Goal: Complete application form: Complete application form

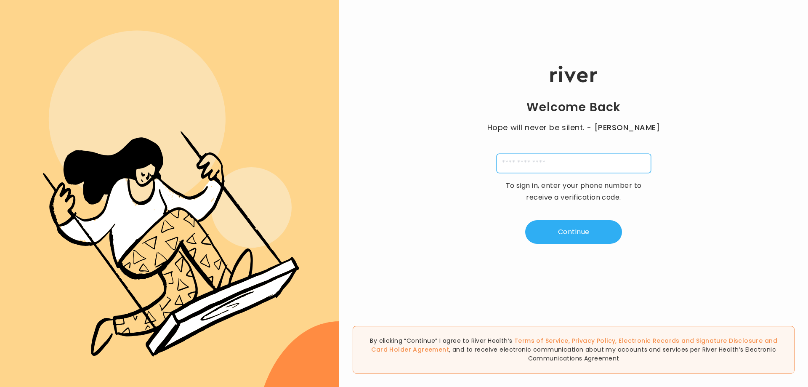
click at [541, 171] on input "tel" at bounding box center [574, 163] width 154 height 19
type input "**********"
type input "*"
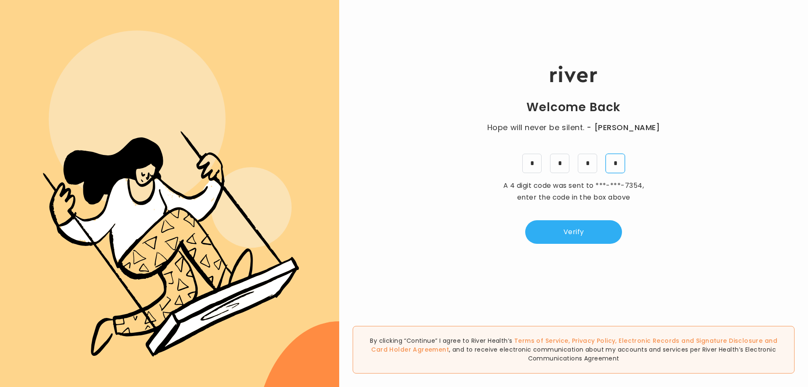
type input "*"
click at [525, 220] on button "Verify" at bounding box center [573, 232] width 97 height 24
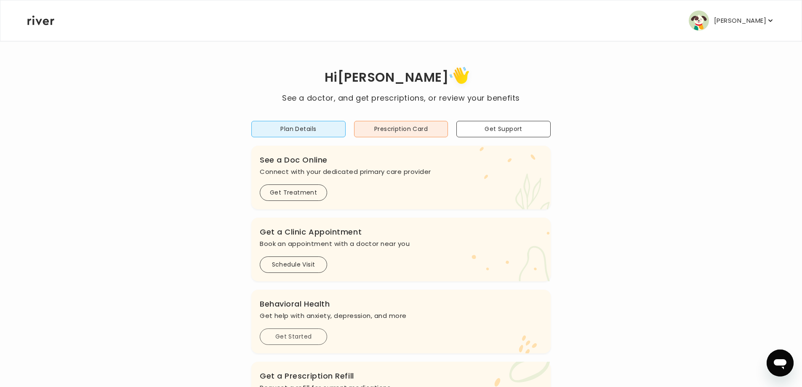
click at [309, 343] on button "Get Started" at bounding box center [293, 336] width 67 height 16
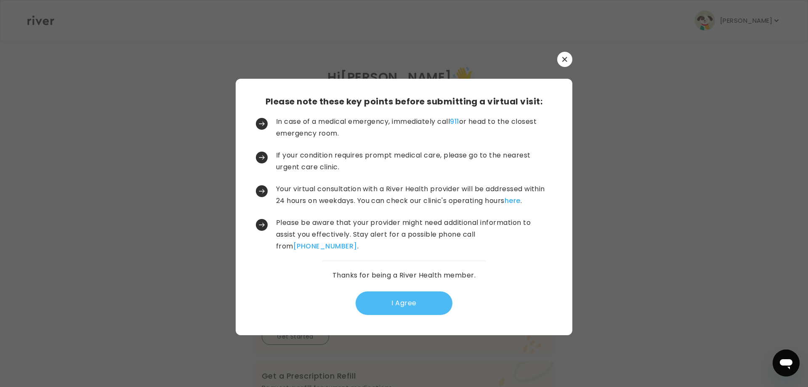
click at [398, 310] on button "I Agree" at bounding box center [404, 303] width 97 height 24
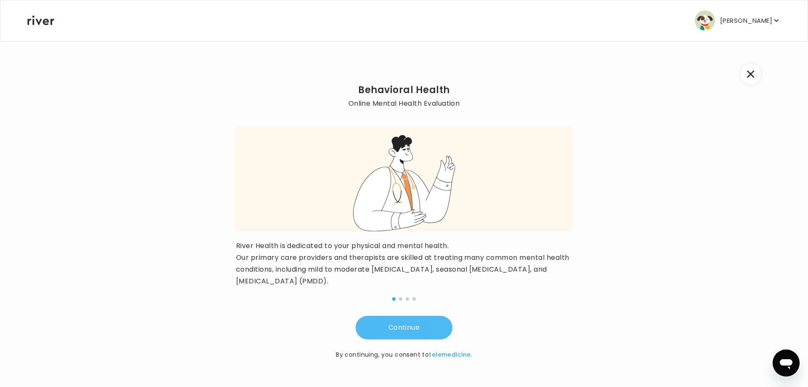
click at [412, 330] on button "Continue" at bounding box center [404, 328] width 97 height 24
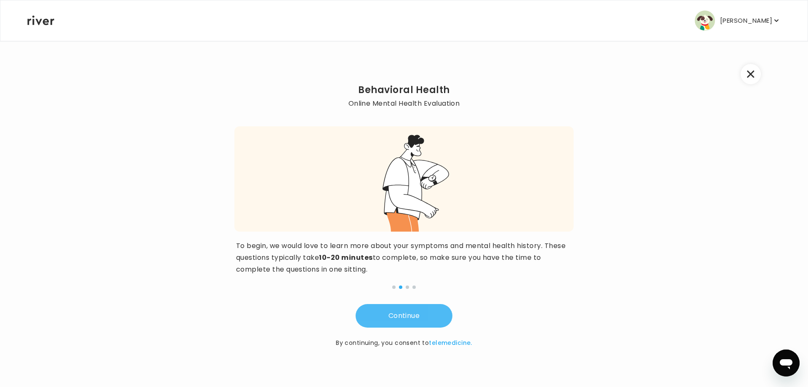
click at [416, 325] on button "Continue" at bounding box center [404, 316] width 97 height 24
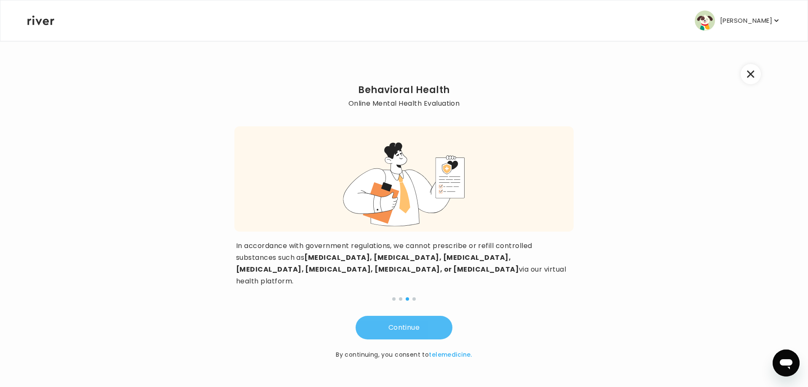
click at [417, 320] on button "Continue" at bounding box center [404, 328] width 97 height 24
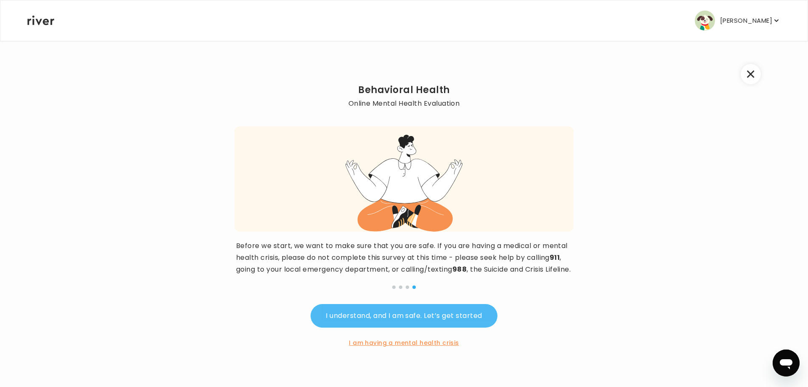
click at [416, 327] on button "I understand, and I am safe. Let’s get started" at bounding box center [404, 316] width 186 height 24
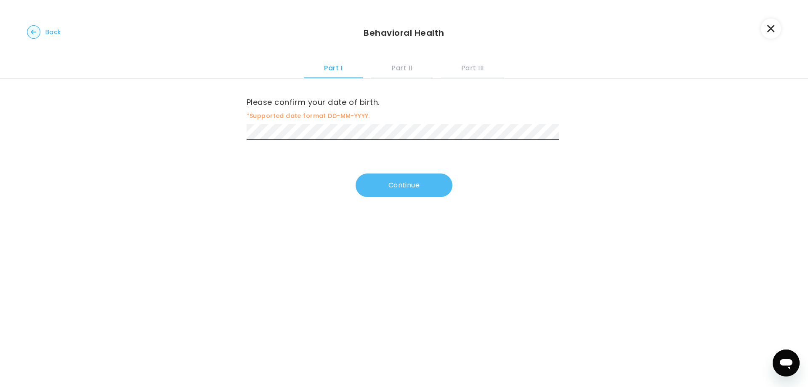
click at [392, 176] on button "Continue" at bounding box center [404, 185] width 97 height 24
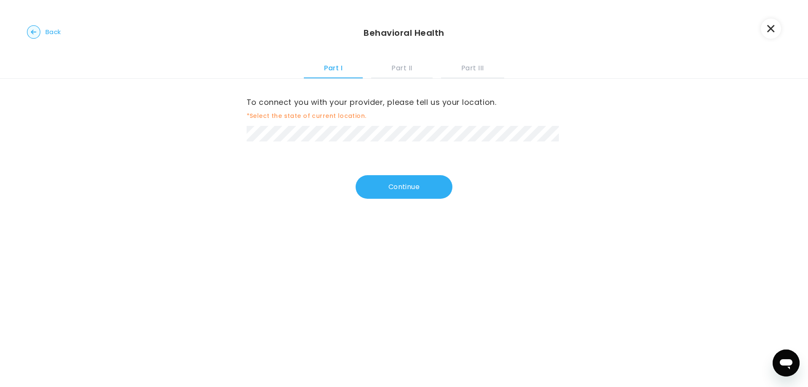
click at [318, 125] on div "To connect you with your provider, please tell us your location. *Select the st…" at bounding box center [404, 119] width 315 height 46
click at [369, 178] on button "Continue" at bounding box center [404, 187] width 97 height 24
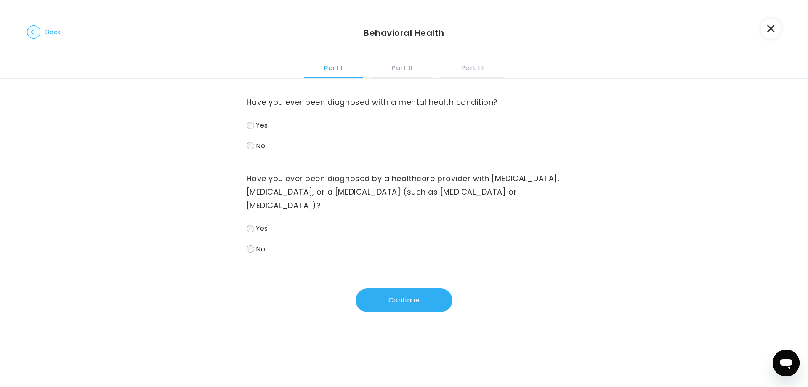
click at [256, 129] on span "Yes" at bounding box center [262, 125] width 12 height 10
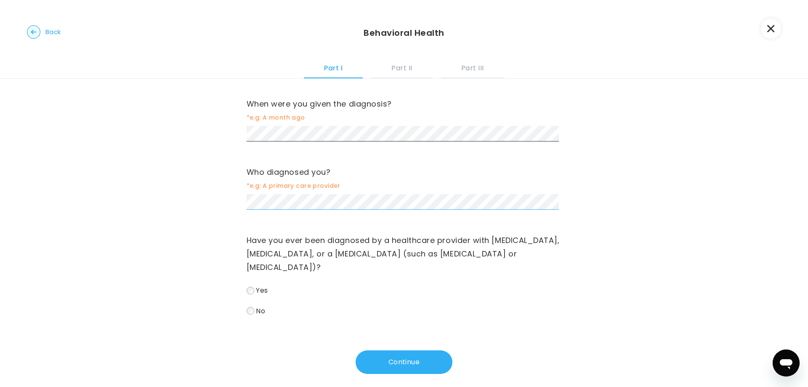
scroll to position [151, 0]
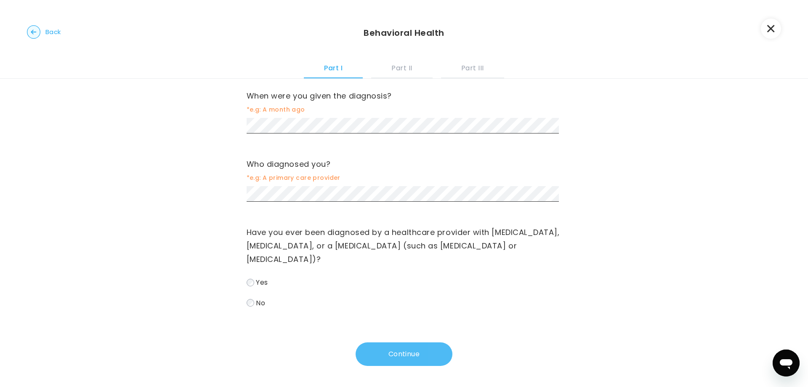
click at [432, 351] on button "Continue" at bounding box center [404, 354] width 97 height 24
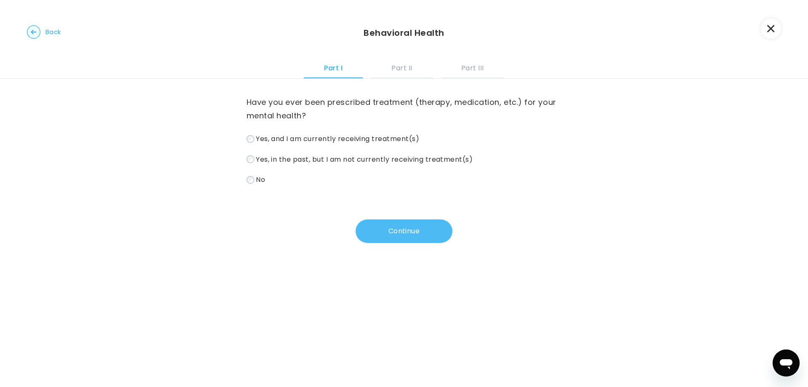
scroll to position [0, 0]
click at [249, 133] on label "Yes, and I am currently receiving treatment(s)" at bounding box center [404, 139] width 315 height 12
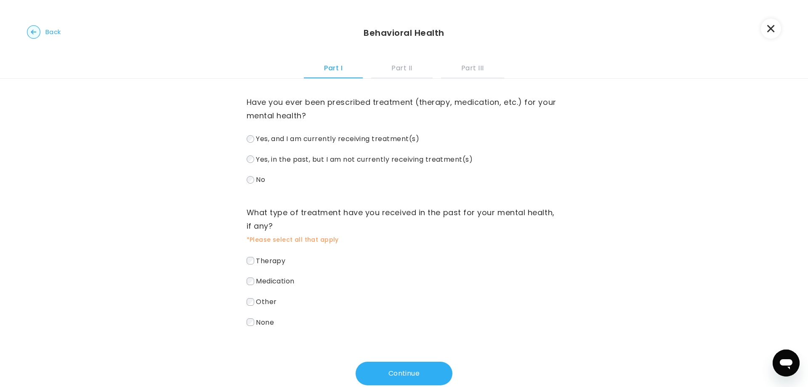
click at [252, 278] on label "Medication" at bounding box center [404, 281] width 315 height 12
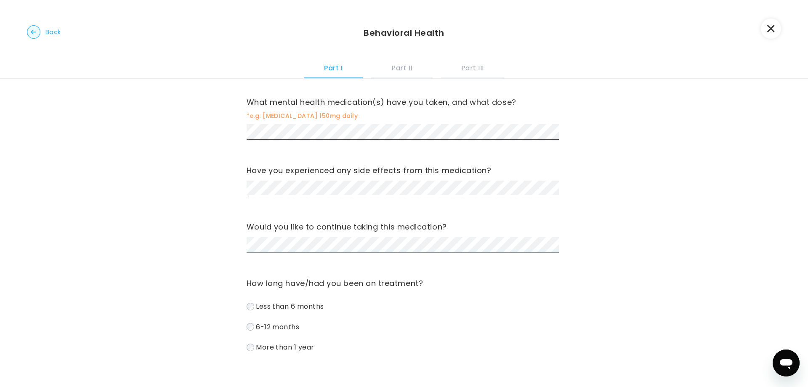
scroll to position [297, 0]
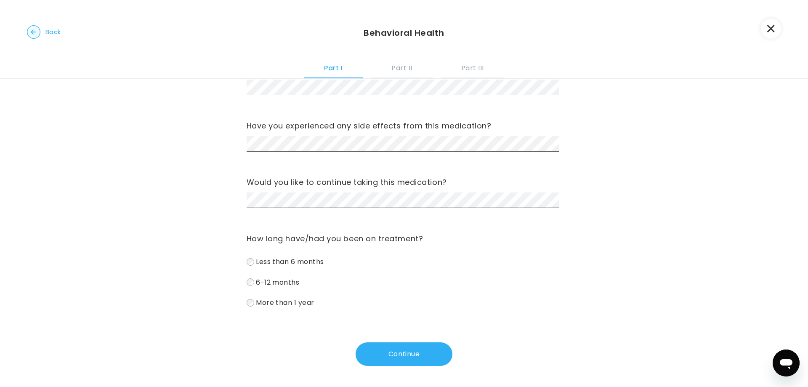
click at [242, 288] on div "Have you ever been prescribed treatment (therapy, medication, etc.) for your me…" at bounding box center [404, 84] width 808 height 605
click at [256, 279] on span "6-12 months" at bounding box center [277, 282] width 43 height 10
click at [363, 343] on button "Continue" at bounding box center [404, 354] width 97 height 24
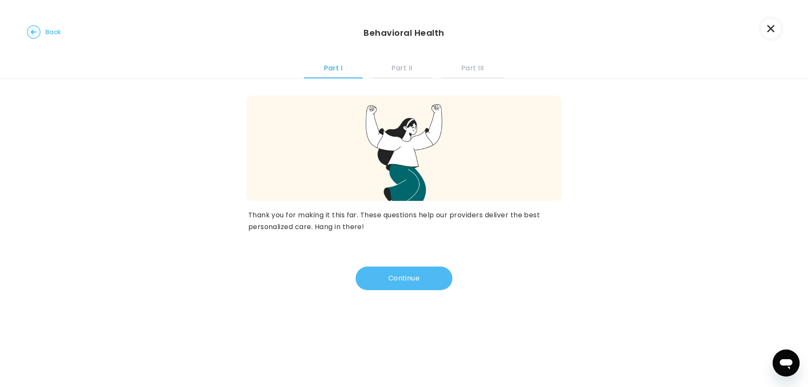
scroll to position [0, 0]
click at [366, 280] on button "Continue" at bounding box center [404, 278] width 97 height 24
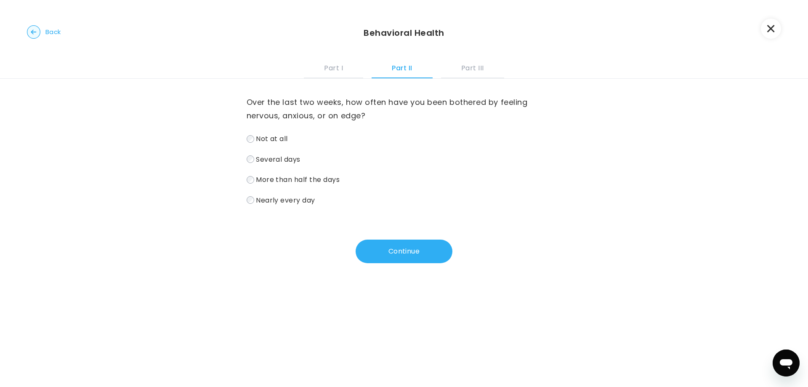
click at [298, 183] on span "More than half the days" at bounding box center [298, 180] width 84 height 10
click at [303, 162] on label "Several days" at bounding box center [404, 159] width 315 height 12
click at [247, 173] on div "Not at all Several days More than half the days Nearly every day" at bounding box center [404, 169] width 315 height 73
click at [399, 257] on button "Continue" at bounding box center [404, 251] width 97 height 24
click at [298, 157] on span "Several days" at bounding box center [278, 159] width 45 height 10
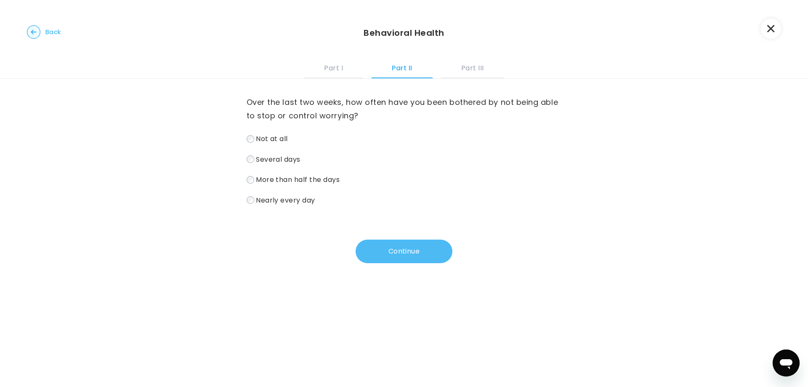
click at [377, 250] on button "Continue" at bounding box center [404, 251] width 97 height 24
click at [304, 201] on span "Nearly every day" at bounding box center [285, 200] width 59 height 10
click at [391, 245] on button "Continue" at bounding box center [404, 251] width 97 height 24
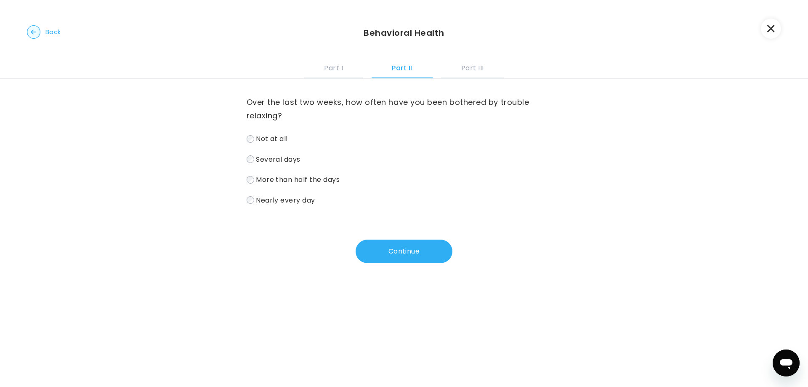
click at [279, 156] on span "Several days" at bounding box center [278, 159] width 45 height 10
click at [383, 243] on button "Continue" at bounding box center [404, 251] width 97 height 24
click at [279, 143] on label "Not at all" at bounding box center [404, 139] width 315 height 12
click at [369, 241] on button "Continue" at bounding box center [404, 251] width 97 height 24
click at [267, 160] on span "Several days" at bounding box center [278, 159] width 45 height 10
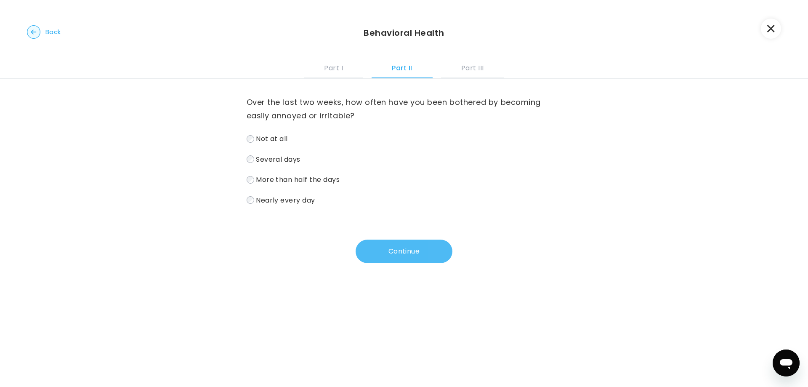
click at [436, 252] on button "Continue" at bounding box center [404, 251] width 97 height 24
drag, startPoint x: 279, startPoint y: 156, endPoint x: 281, endPoint y: 150, distance: 6.7
click at [280, 151] on div "Not at all Several days More than half the days Nearly every day" at bounding box center [404, 169] width 315 height 73
click at [322, 151] on div "Not at all Several days More than half the days Nearly every day" at bounding box center [404, 169] width 315 height 73
click at [298, 158] on span "Several days" at bounding box center [278, 159] width 45 height 10
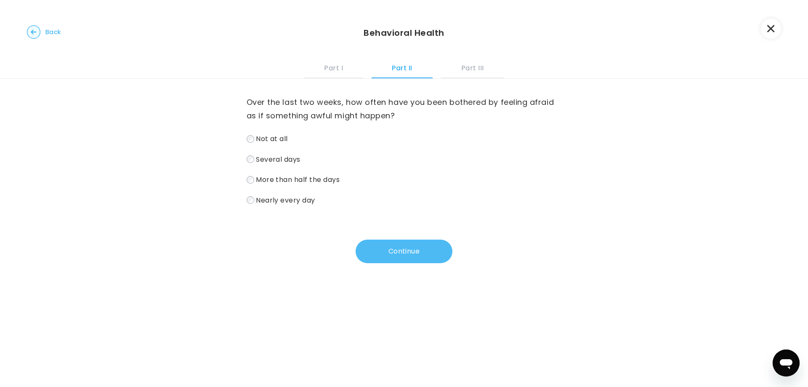
click at [366, 242] on button "Continue" at bounding box center [404, 251] width 97 height 24
click at [308, 204] on span "Nearly every day" at bounding box center [285, 200] width 59 height 10
click at [397, 247] on button "Continue" at bounding box center [404, 251] width 97 height 24
click at [318, 200] on label "Nearly every day" at bounding box center [404, 200] width 315 height 12
click at [356, 245] on button "Continue" at bounding box center [404, 251] width 97 height 24
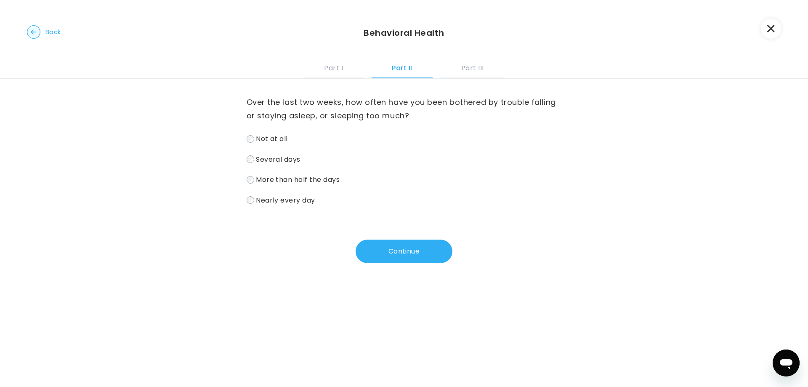
click at [308, 206] on div "Over the last two weeks, how often have you been bothered by trouble falling or…" at bounding box center [404, 171] width 315 height 184
click at [309, 200] on span "Nearly every day" at bounding box center [285, 200] width 59 height 10
click at [388, 247] on button "Continue" at bounding box center [404, 251] width 97 height 24
click at [296, 212] on div "Over the last two weeks, how often have you been bothered by feeling tired or h…" at bounding box center [404, 171] width 315 height 184
click at [298, 204] on span "Nearly every day" at bounding box center [285, 200] width 59 height 10
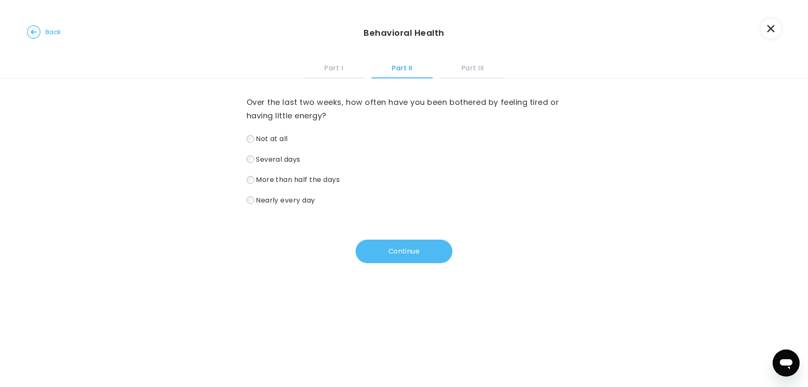
click at [396, 257] on button "Continue" at bounding box center [404, 251] width 97 height 24
click at [260, 183] on span "More than half the days" at bounding box center [298, 180] width 84 height 10
click at [372, 259] on button "Continue" at bounding box center [404, 251] width 97 height 24
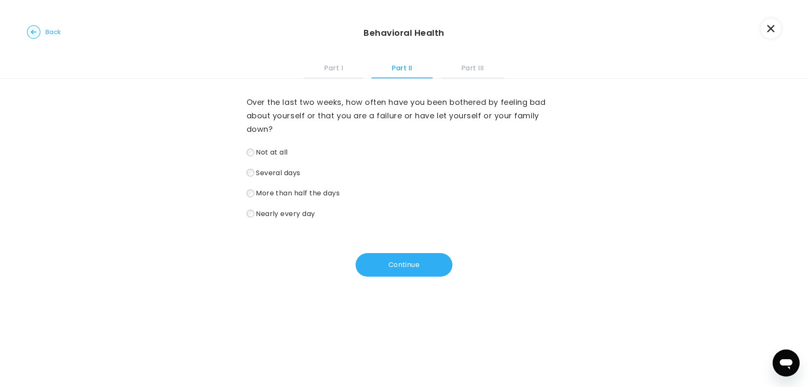
click at [306, 200] on div "Not at all Several days More than half the days Nearly every day" at bounding box center [404, 182] width 315 height 73
click at [310, 194] on span "More than half the days" at bounding box center [298, 193] width 84 height 10
click at [375, 275] on button "Continue" at bounding box center [404, 265] width 97 height 24
click at [279, 162] on div "Not at all Several days More than half the days Nearly every day" at bounding box center [404, 182] width 315 height 73
click at [272, 159] on div "Not at all Several days More than half the days Nearly every day" at bounding box center [404, 182] width 315 height 73
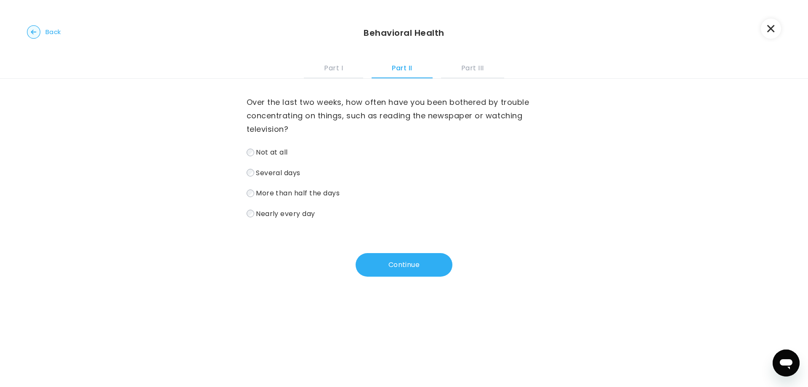
click at [273, 158] on label "Not at all" at bounding box center [404, 152] width 315 height 12
click at [365, 261] on button "Continue" at bounding box center [404, 265] width 97 height 24
click at [280, 149] on span "Not at all" at bounding box center [272, 152] width 32 height 10
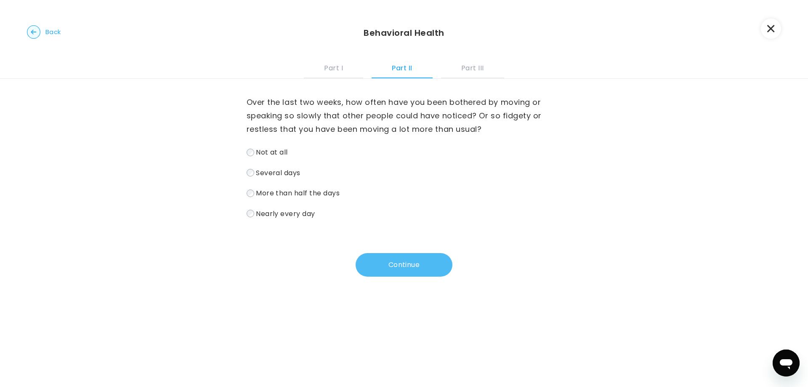
click at [420, 256] on button "Continue" at bounding box center [404, 265] width 97 height 24
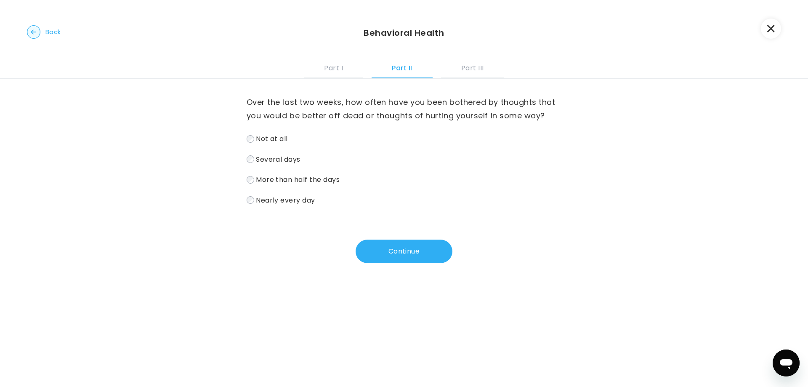
click at [281, 137] on span "Not at all" at bounding box center [272, 139] width 32 height 10
click at [389, 244] on button "Continue" at bounding box center [404, 251] width 97 height 24
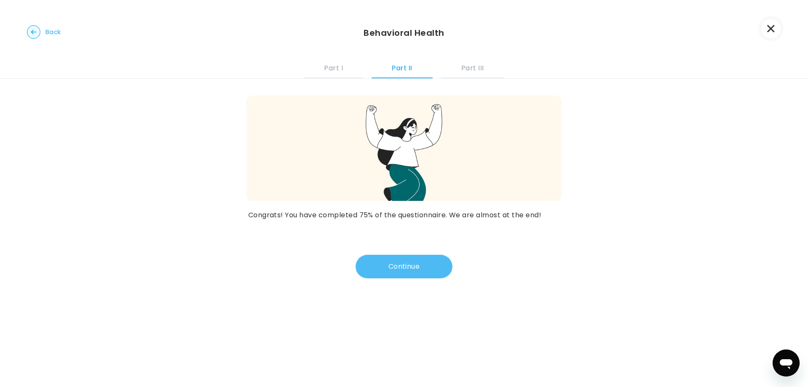
click at [390, 267] on button "Continue" at bounding box center [404, 267] width 97 height 24
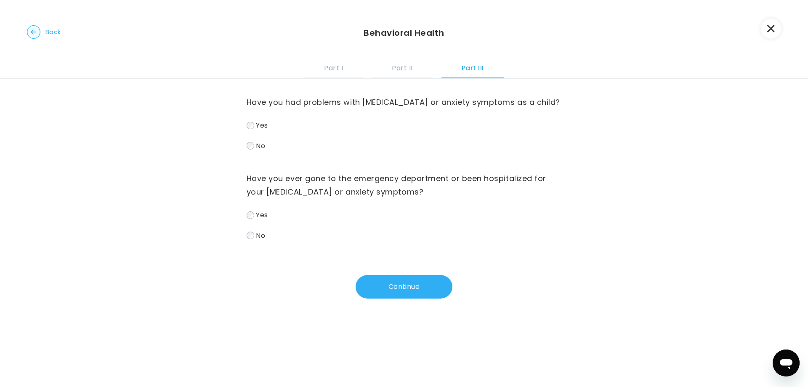
click at [259, 123] on span "Yes" at bounding box center [262, 125] width 12 height 10
click at [267, 211] on label "Yes" at bounding box center [404, 215] width 315 height 12
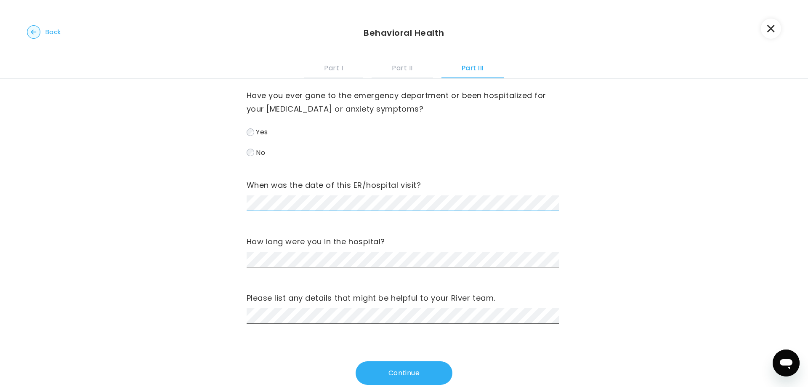
scroll to position [102, 0]
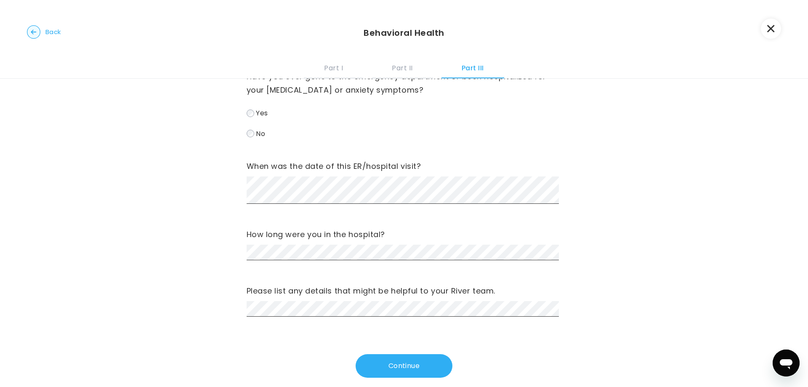
click at [560, 181] on div "Have you had problems with [MEDICAL_DATA] or anxiety symptoms as a child? Yes N…" at bounding box center [404, 188] width 808 height 422
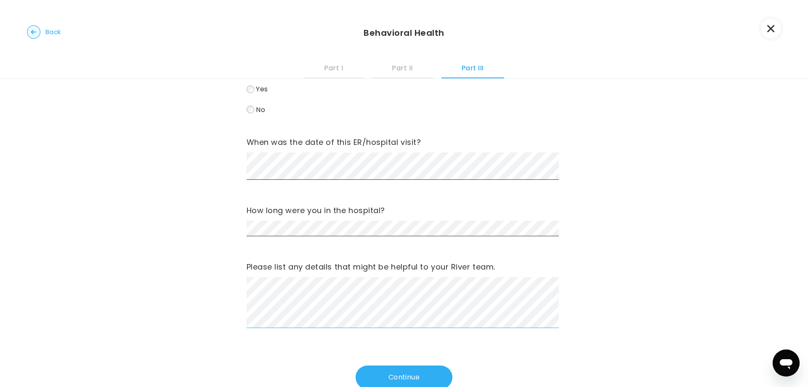
scroll to position [126, 0]
click at [351, 371] on div "Continue" at bounding box center [404, 377] width 315 height 24
click at [356, 371] on button "Continue" at bounding box center [404, 377] width 97 height 24
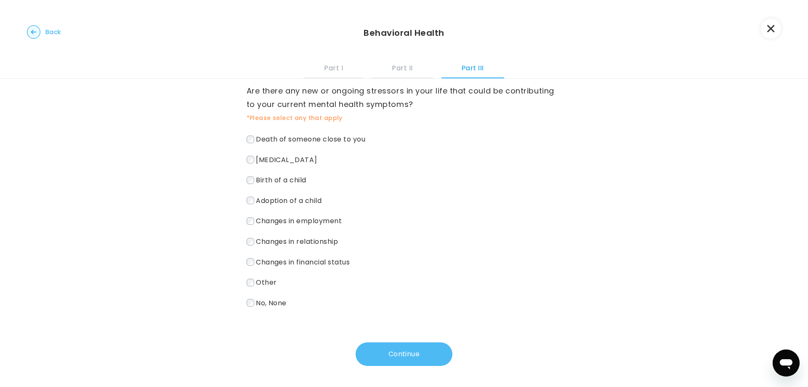
scroll to position [0, 0]
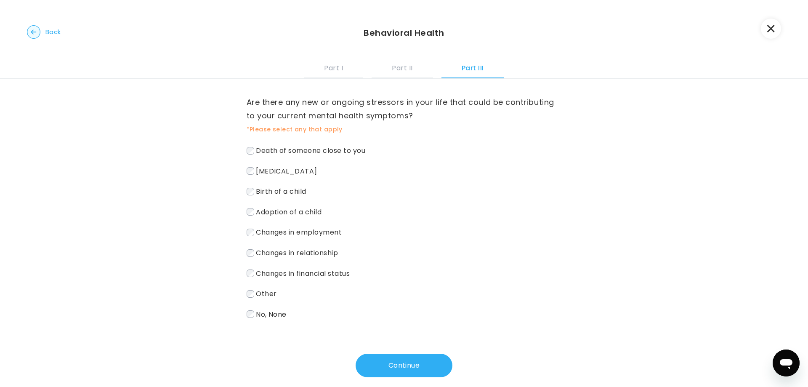
click at [329, 151] on span "Death of someone close to you" at bounding box center [310, 151] width 109 height 10
click at [316, 175] on span "[MEDICAL_DATA]" at bounding box center [286, 171] width 61 height 10
click at [321, 236] on span "Changes in employment" at bounding box center [299, 232] width 86 height 10
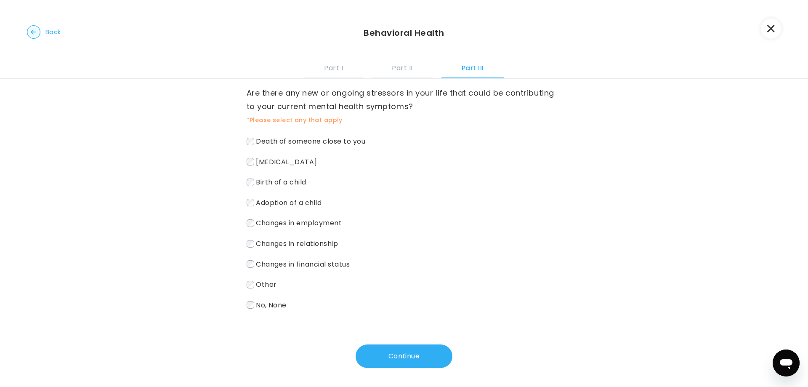
scroll to position [11, 0]
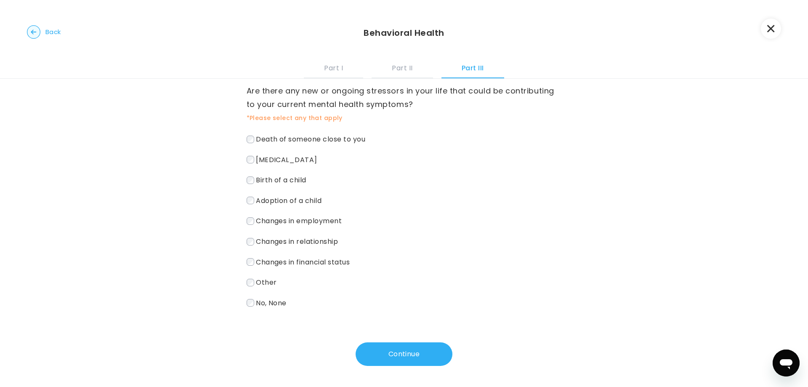
click at [260, 288] on label "Other" at bounding box center [404, 282] width 315 height 12
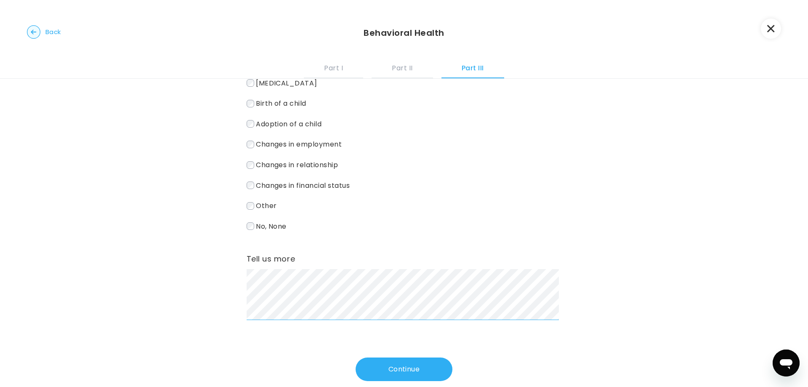
scroll to position [103, 0]
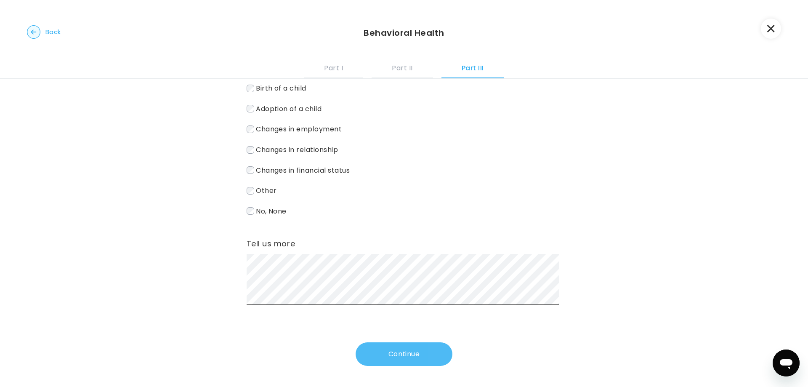
click at [412, 350] on button "Continue" at bounding box center [404, 354] width 97 height 24
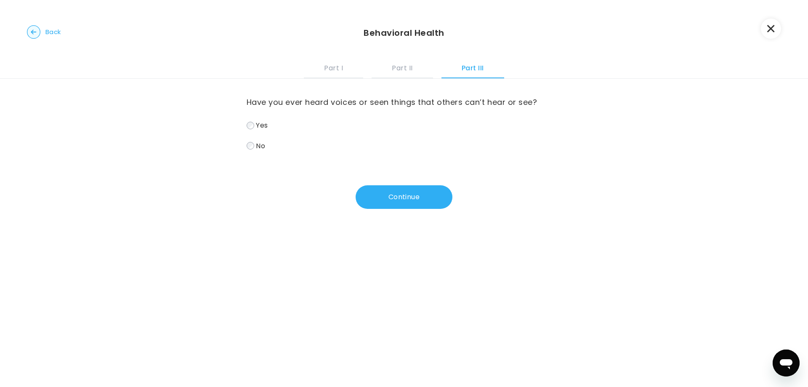
click at [303, 143] on label "No" at bounding box center [404, 146] width 315 height 12
click at [356, 191] on button "Continue" at bounding box center [404, 197] width 97 height 24
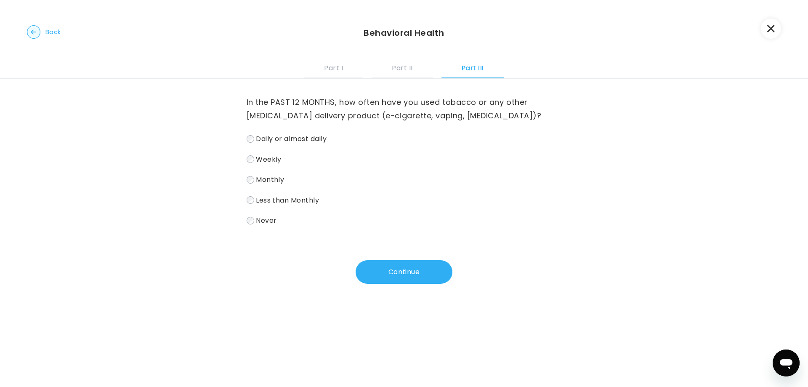
click at [284, 136] on span "Daily or almost daily" at bounding box center [291, 139] width 71 height 10
click at [375, 278] on button "Continue" at bounding box center [404, 272] width 97 height 24
click at [303, 214] on label "Never" at bounding box center [404, 220] width 315 height 12
click at [384, 264] on button "Continue" at bounding box center [404, 272] width 97 height 24
click at [336, 214] on label "Never" at bounding box center [404, 220] width 315 height 12
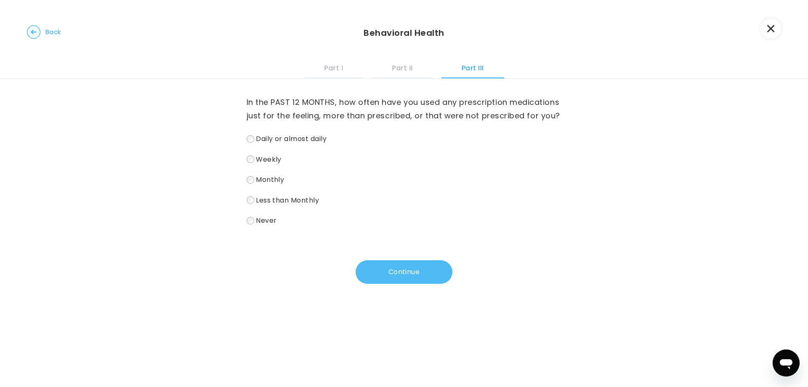
click at [367, 267] on button "Continue" at bounding box center [404, 272] width 97 height 24
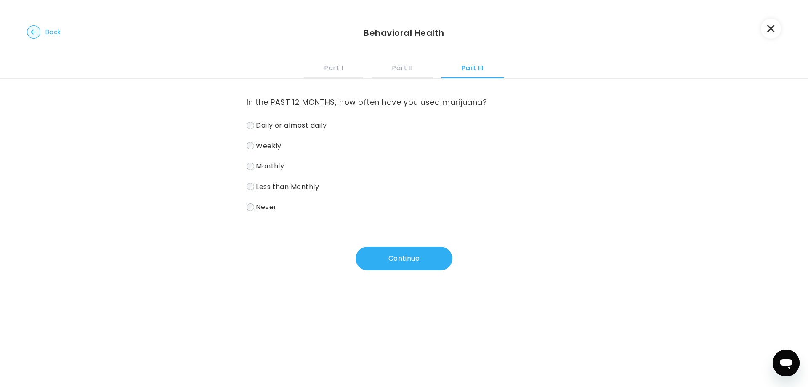
click at [348, 203] on label "Never" at bounding box center [404, 207] width 315 height 12
click at [385, 260] on button "Continue" at bounding box center [404, 259] width 97 height 24
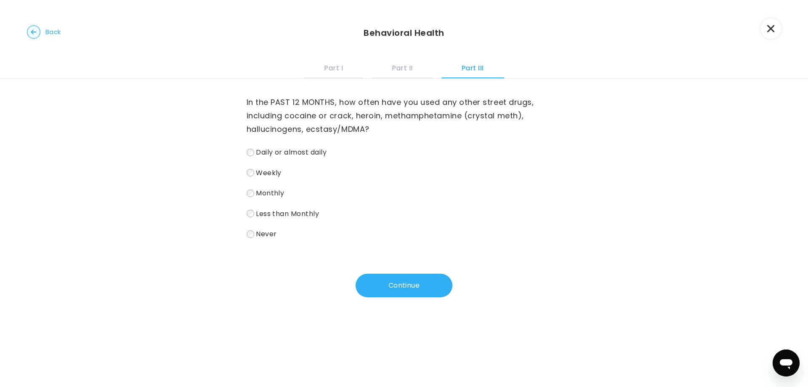
click at [332, 235] on label "Never" at bounding box center [404, 234] width 315 height 12
click at [385, 291] on button "Continue" at bounding box center [404, 286] width 97 height 24
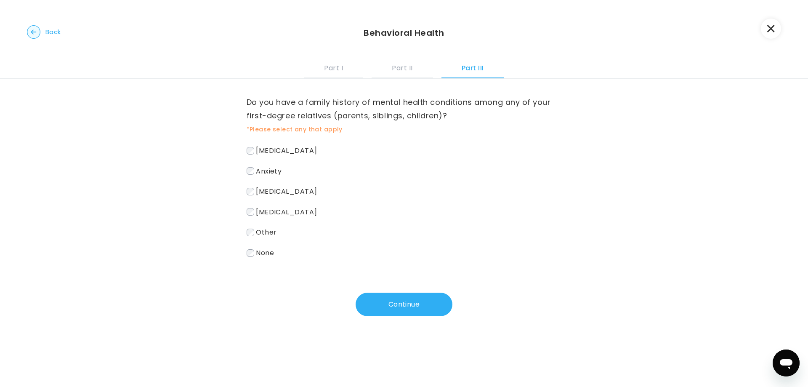
click at [307, 146] on label "[MEDICAL_DATA]" at bounding box center [404, 150] width 315 height 12
click at [307, 170] on label "Anxiety" at bounding box center [404, 171] width 315 height 12
click at [306, 197] on label "[MEDICAL_DATA]" at bounding box center [404, 191] width 315 height 12
click at [313, 237] on label "Other" at bounding box center [404, 232] width 315 height 12
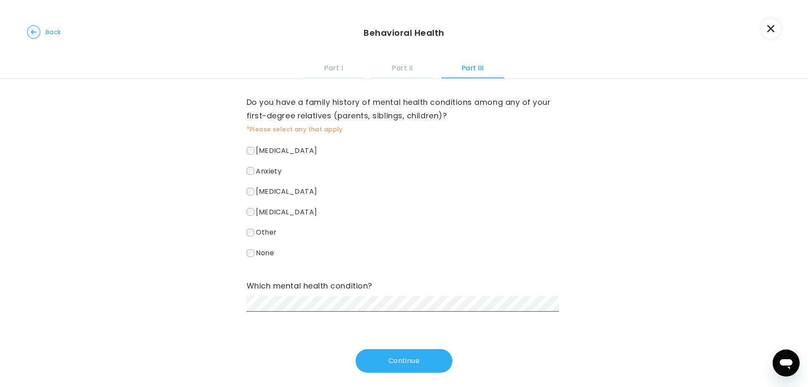
click at [268, 227] on span "Other" at bounding box center [266, 232] width 21 height 10
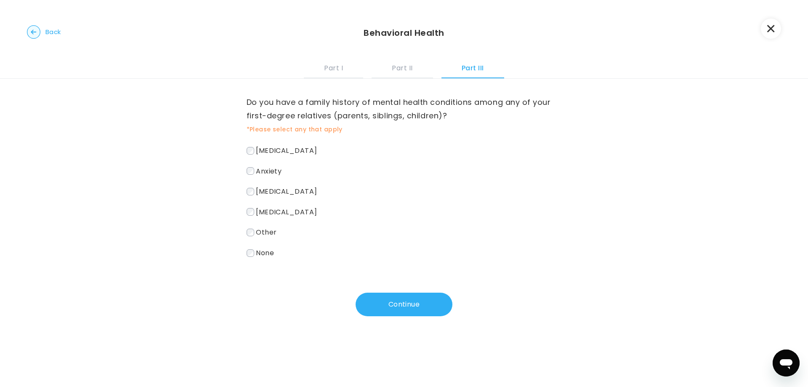
click at [260, 146] on span "[MEDICAL_DATA]" at bounding box center [286, 151] width 61 height 10
click at [264, 175] on span "Anxiety" at bounding box center [269, 171] width 26 height 10
click at [266, 192] on span "[MEDICAL_DATA]" at bounding box center [286, 191] width 61 height 10
click at [366, 299] on button "Continue" at bounding box center [404, 304] width 97 height 24
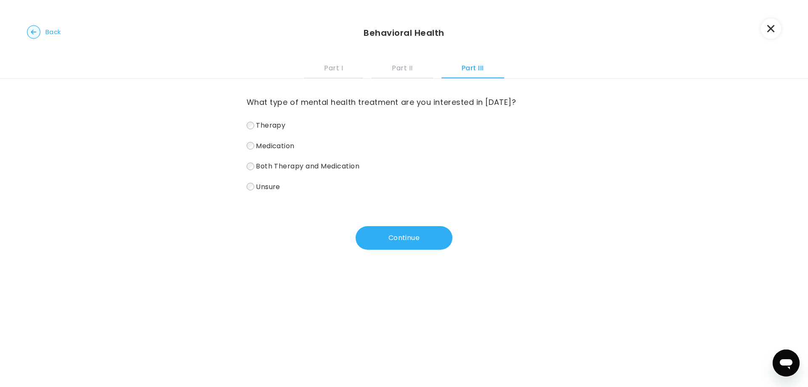
click at [282, 127] on span "Therapy" at bounding box center [270, 125] width 29 height 10
click at [299, 189] on label "Unsure" at bounding box center [404, 187] width 315 height 12
click at [302, 165] on span "Both Therapy and Medication" at bounding box center [308, 166] width 104 height 10
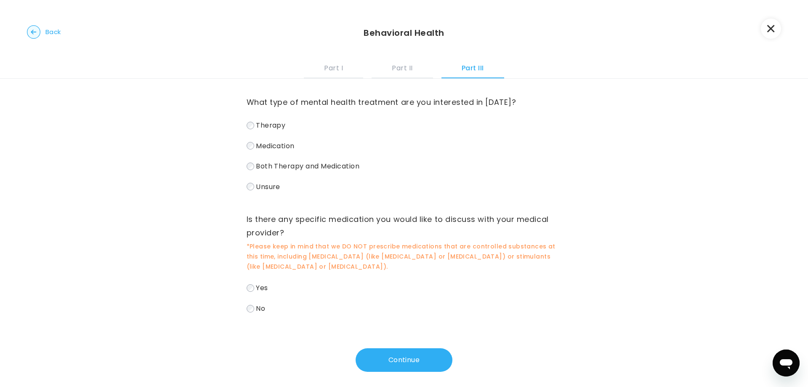
click at [299, 150] on label "Medication" at bounding box center [404, 146] width 315 height 12
drag, startPoint x: 295, startPoint y: 117, endPoint x: 297, endPoint y: 122, distance: 5.6
click at [297, 122] on div "What type of mental health treatment are you interested in [DATE]? Therapy Medi…" at bounding box center [404, 144] width 315 height 97
click at [297, 127] on label "Therapy" at bounding box center [404, 125] width 315 height 12
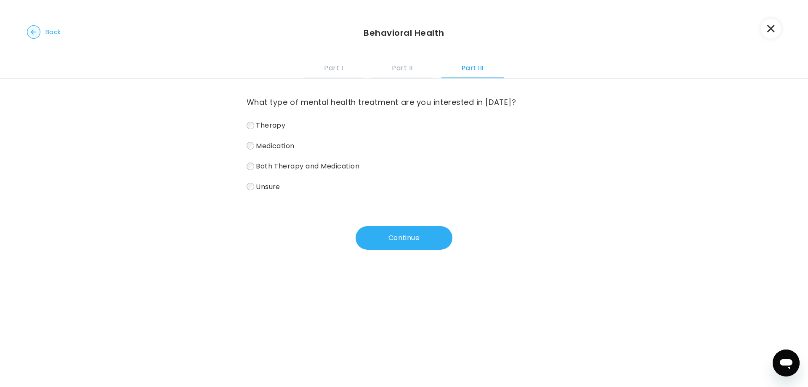
click at [292, 150] on span "Medication" at bounding box center [275, 146] width 39 height 10
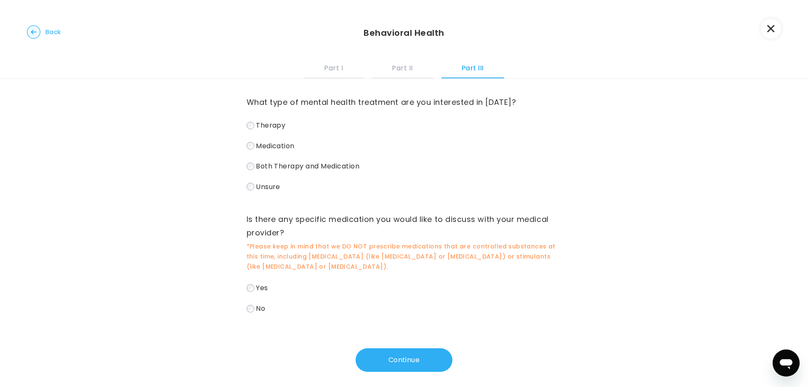
click at [289, 123] on label "Therapy" at bounding box center [404, 125] width 315 height 12
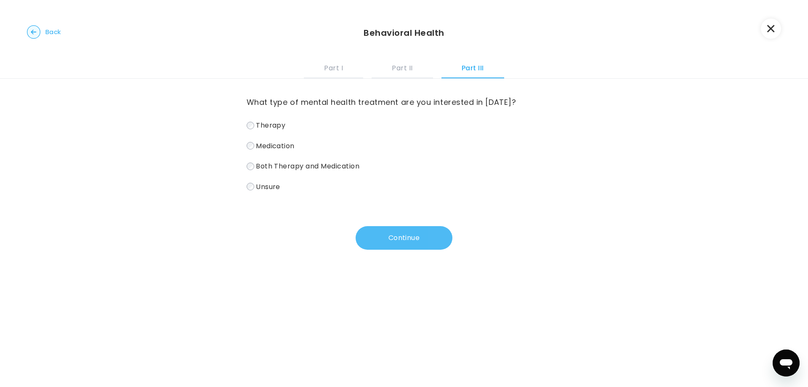
click at [414, 243] on button "Continue" at bounding box center [404, 238] width 97 height 24
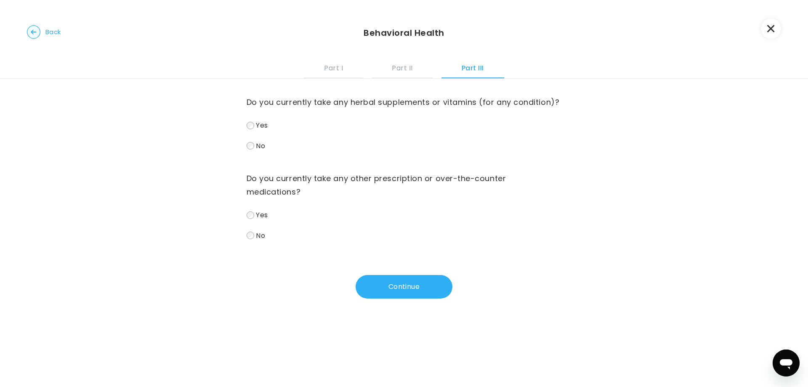
click at [305, 173] on div "Do you currently take any herbal supplements or vitamins (for any condition)? Y…" at bounding box center [404, 160] width 315 height 162
click at [307, 152] on label "No" at bounding box center [404, 146] width 315 height 12
click at [308, 241] on div "Yes No" at bounding box center [404, 225] width 315 height 32
click at [311, 242] on label "No" at bounding box center [404, 235] width 315 height 12
click at [307, 236] on div "Yes No" at bounding box center [404, 225] width 315 height 32
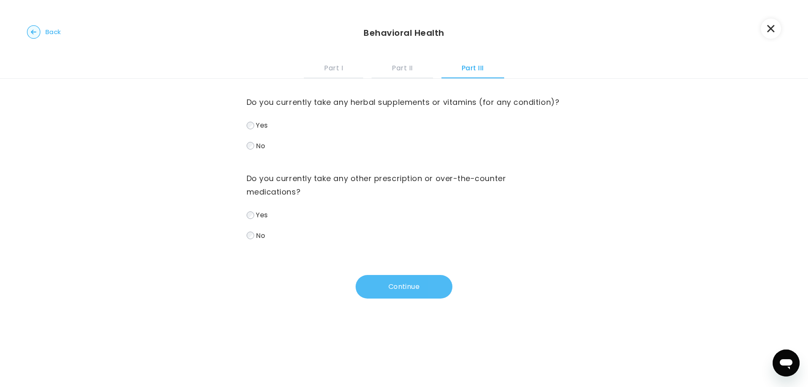
click at [395, 295] on button "Continue" at bounding box center [404, 287] width 97 height 24
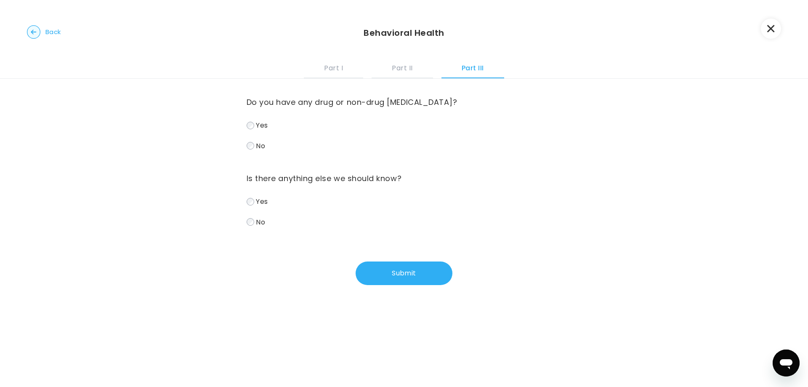
click at [321, 148] on label "No" at bounding box center [404, 146] width 315 height 12
click at [327, 219] on label "No" at bounding box center [404, 222] width 315 height 12
click at [378, 267] on button "Submit" at bounding box center [404, 273] width 97 height 24
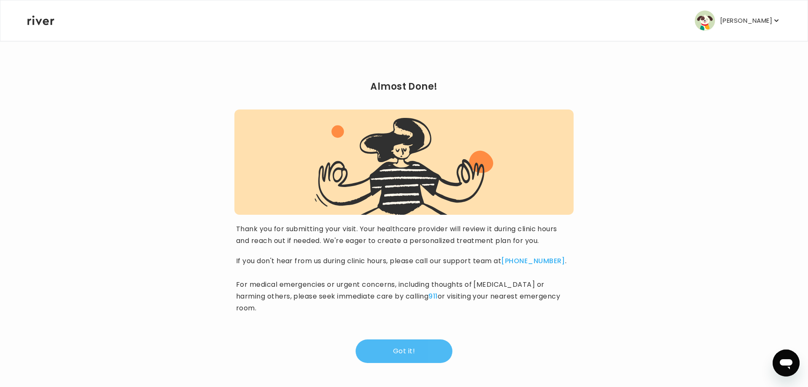
click at [437, 339] on button "Got it!" at bounding box center [404, 351] width 97 height 24
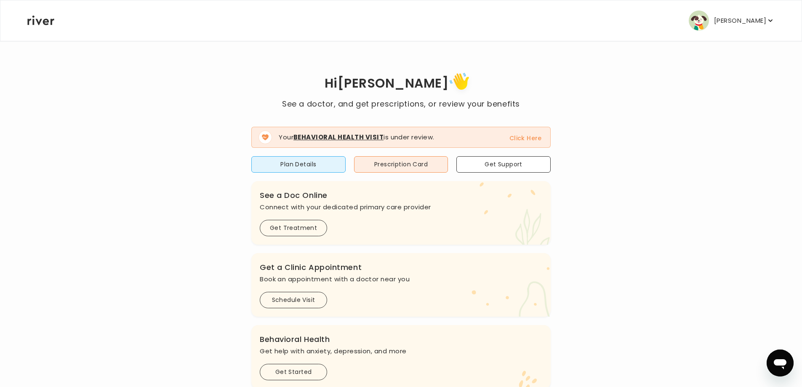
click at [537, 140] on button "Click Here" at bounding box center [525, 138] width 32 height 10
